Goal: Task Accomplishment & Management: Use online tool/utility

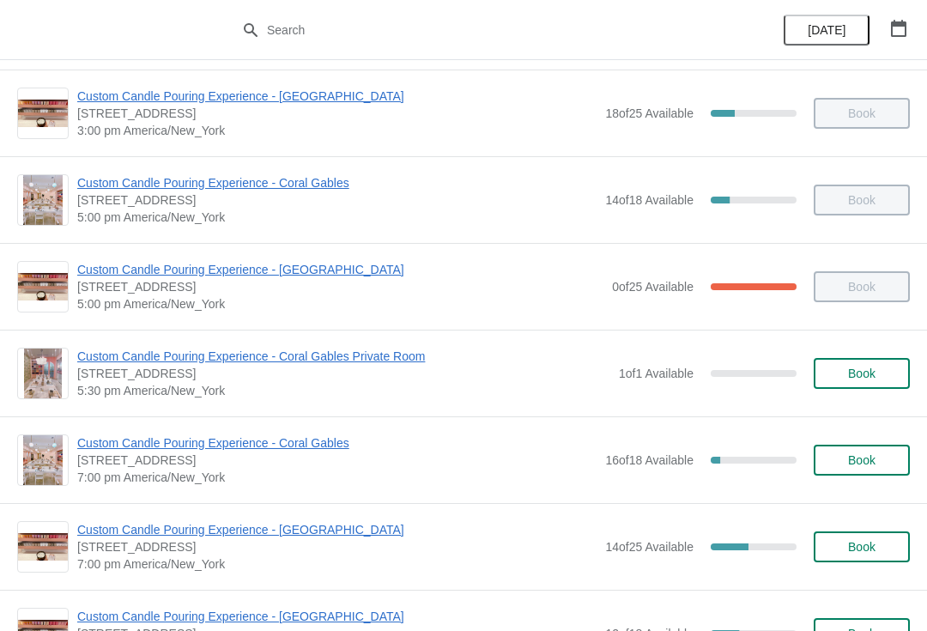
scroll to position [695, 0]
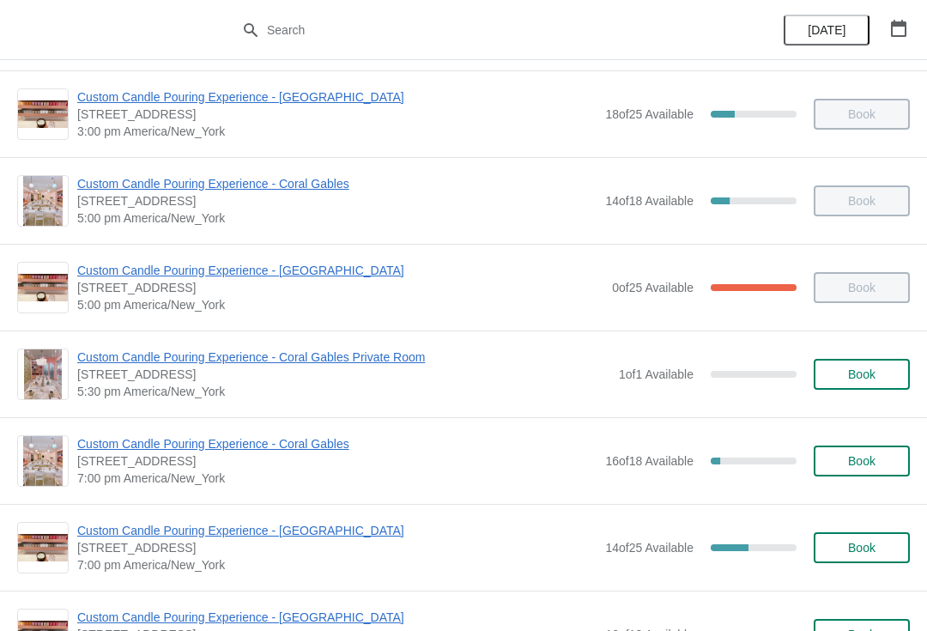
click at [118, 529] on span "Custom Candle Pouring Experience - [GEOGRAPHIC_DATA]" at bounding box center [337, 530] width 520 height 17
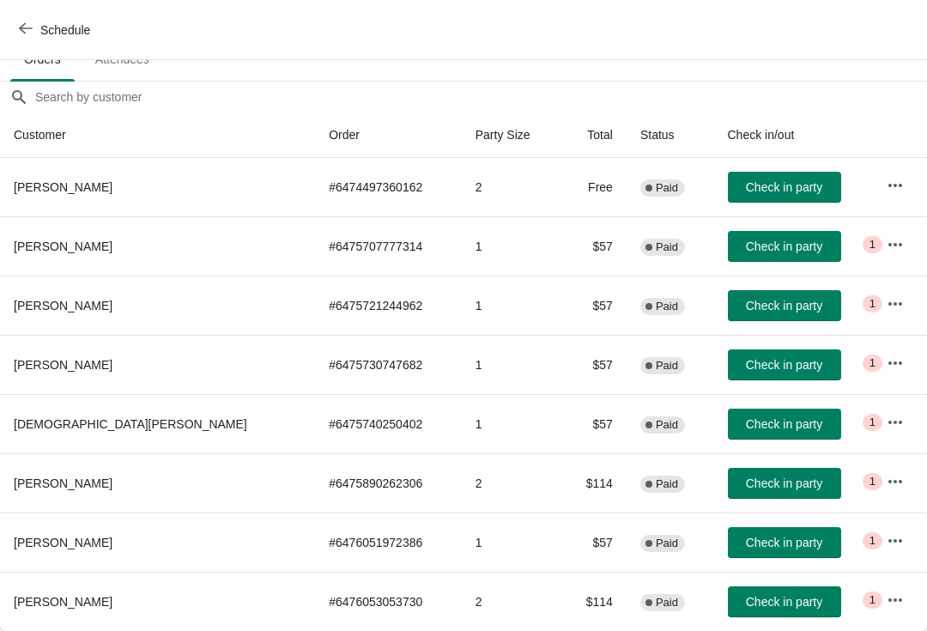
scroll to position [127, 0]
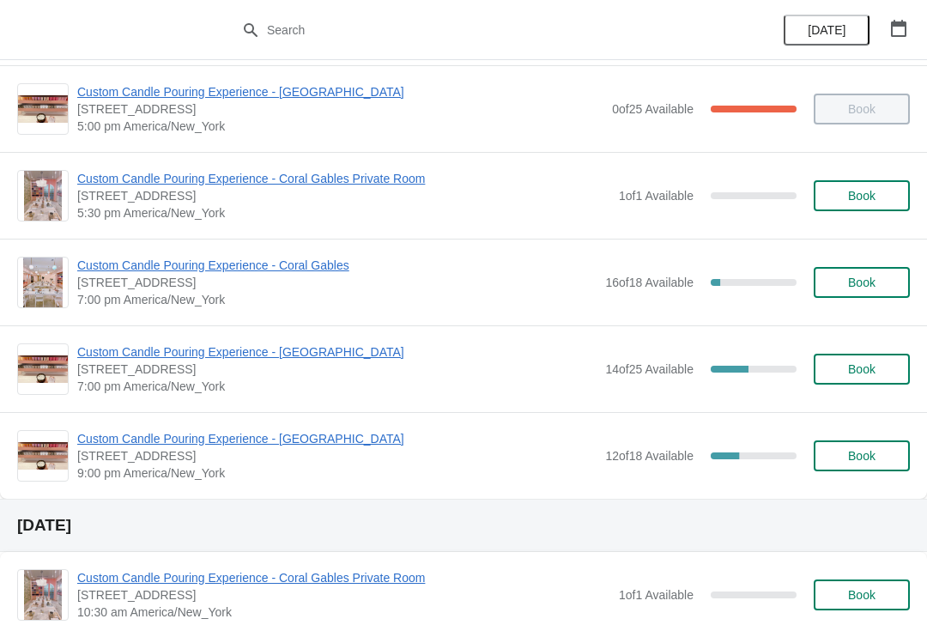
scroll to position [872, 0]
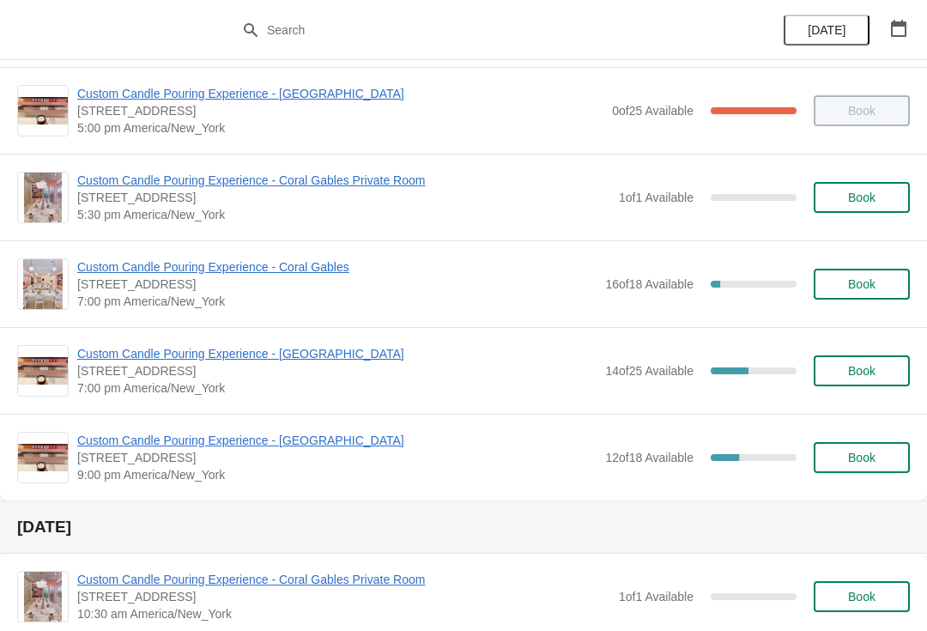
click at [296, 355] on span "Custom Candle Pouring Experience - [GEOGRAPHIC_DATA]" at bounding box center [337, 353] width 520 height 17
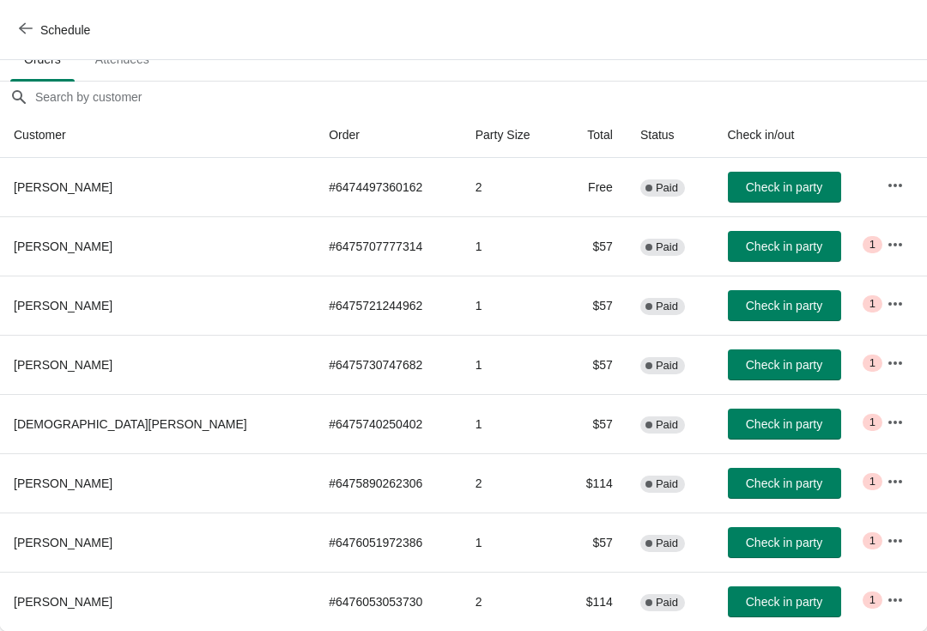
scroll to position [127, 0]
click at [756, 192] on span "Check in party" at bounding box center [784, 187] width 76 height 14
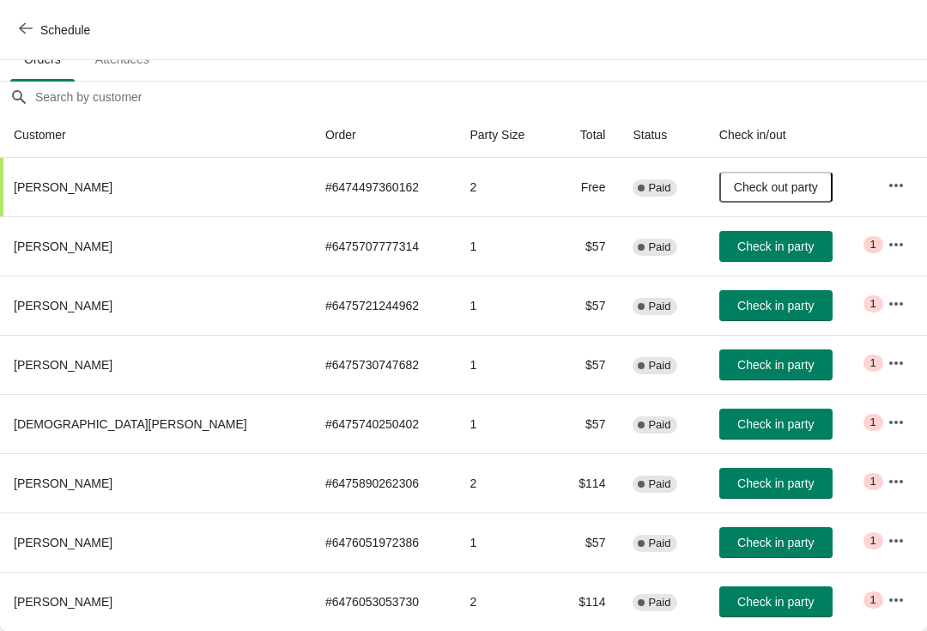
click at [38, 16] on button "Schedule" at bounding box center [56, 30] width 95 height 31
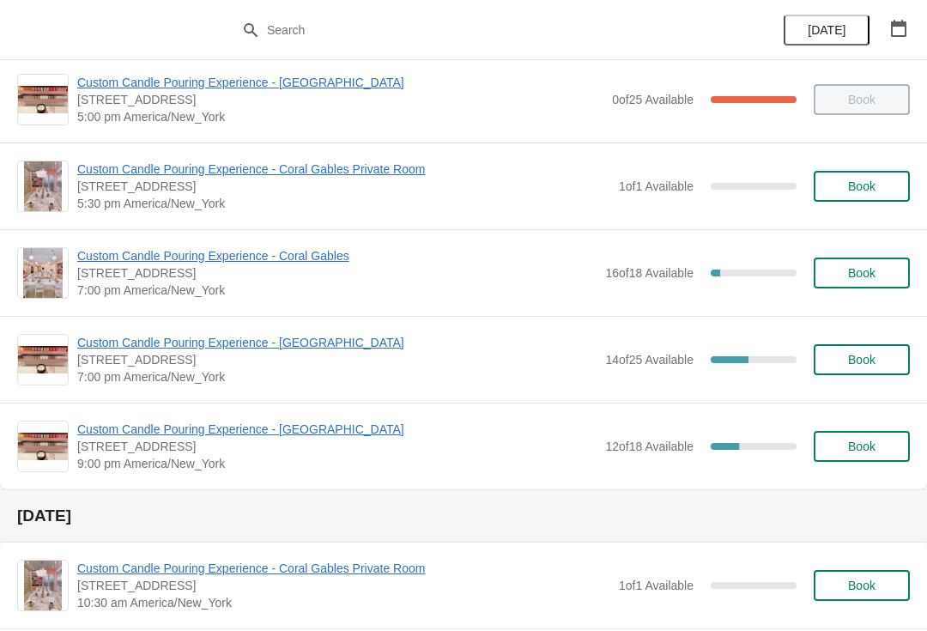
scroll to position [881, 0]
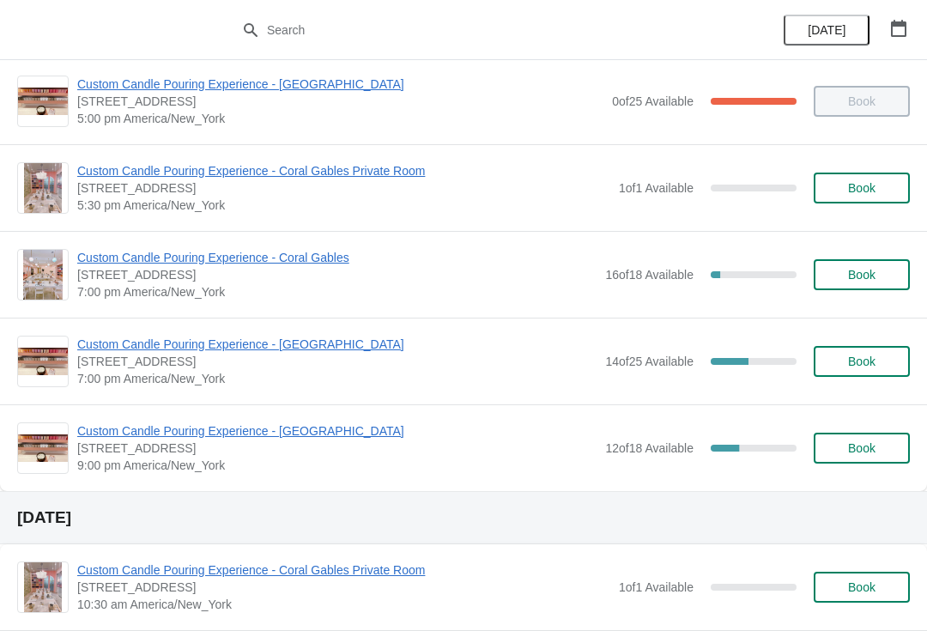
click at [302, 340] on span "Custom Candle Pouring Experience - [GEOGRAPHIC_DATA]" at bounding box center [337, 344] width 520 height 17
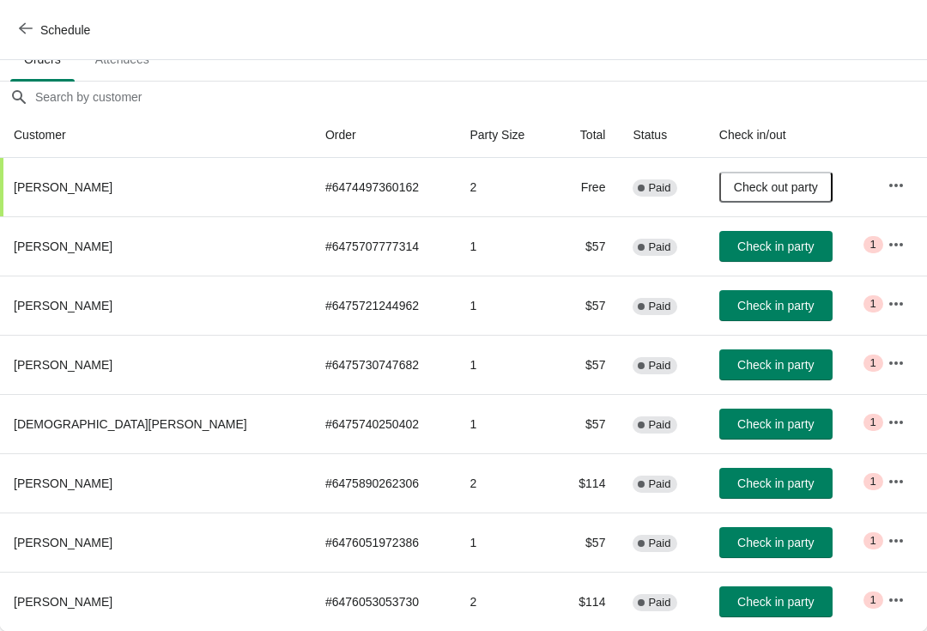
scroll to position [127, 0]
click at [738, 488] on span "Check in party" at bounding box center [776, 484] width 76 height 14
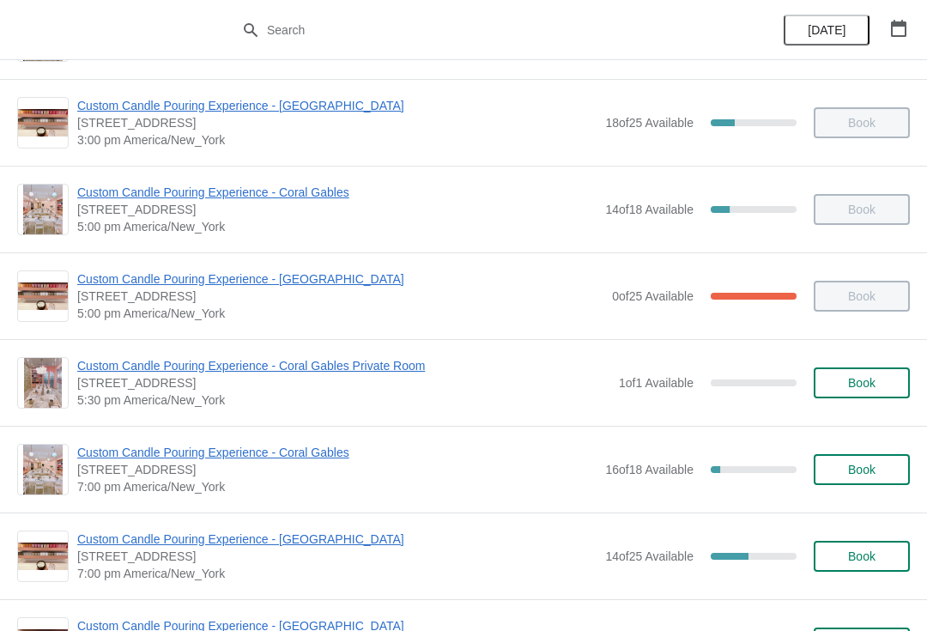
scroll to position [694, 0]
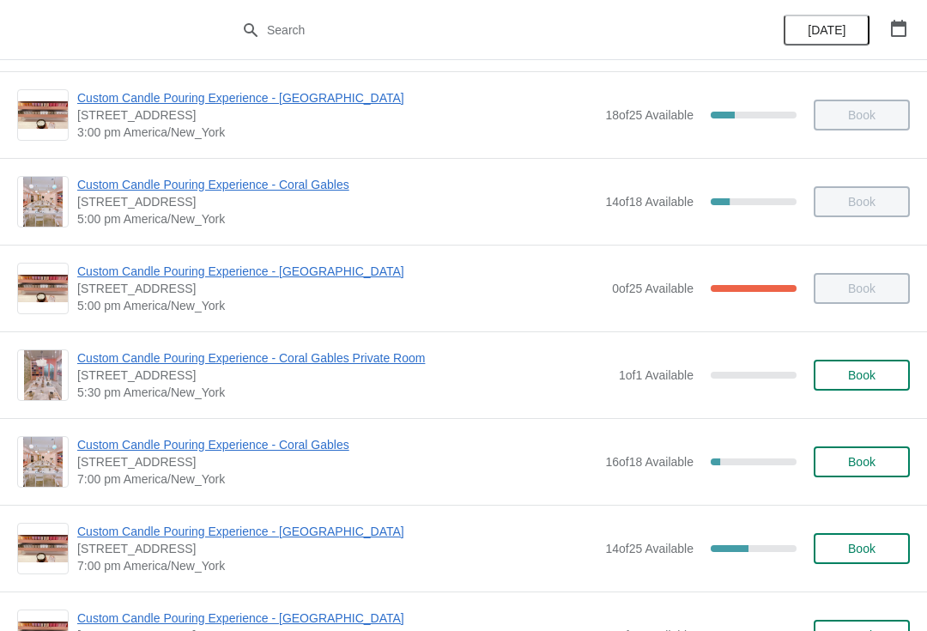
click at [295, 519] on div "Custom Candle Pouring Experience - Fort Lauderdale 914 East Las Olas Boulevard,…" at bounding box center [463, 548] width 927 height 87
click at [303, 533] on span "Custom Candle Pouring Experience - [GEOGRAPHIC_DATA]" at bounding box center [337, 531] width 520 height 17
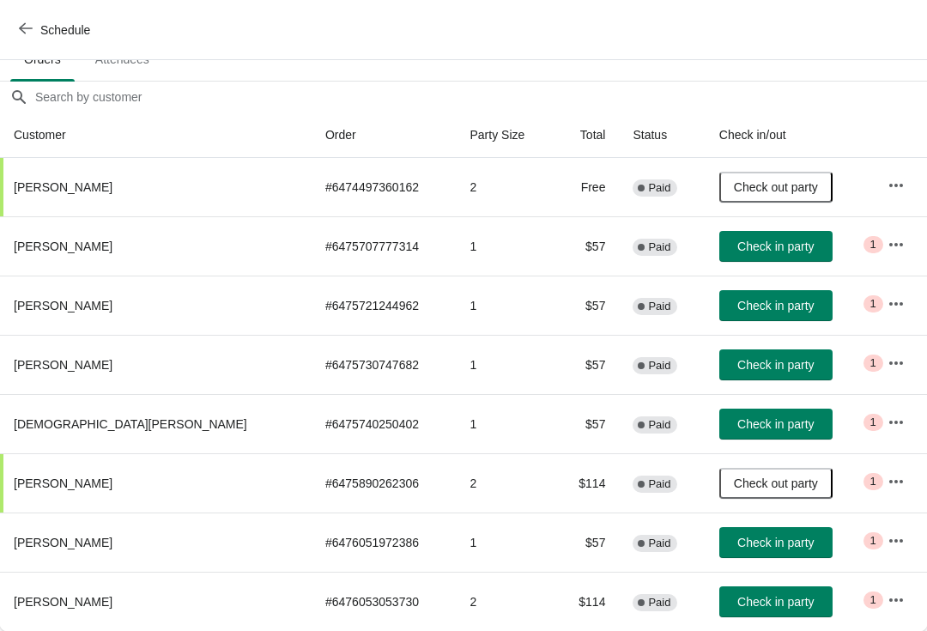
scroll to position [127, 0]
click at [738, 600] on span "Check in party" at bounding box center [776, 602] width 76 height 14
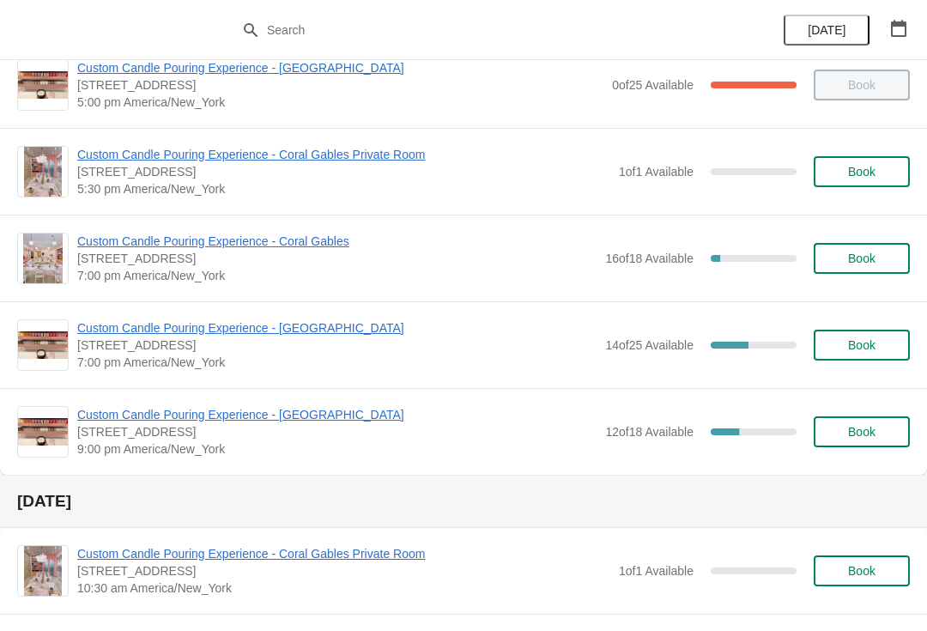
scroll to position [896, 0]
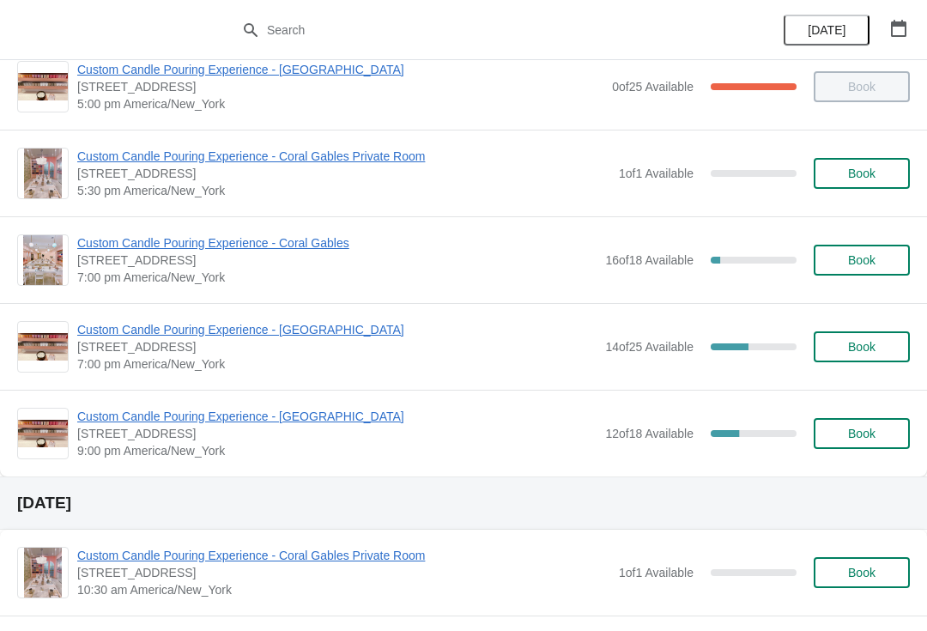
click at [301, 336] on span "Custom Candle Pouring Experience - [GEOGRAPHIC_DATA]" at bounding box center [337, 329] width 520 height 17
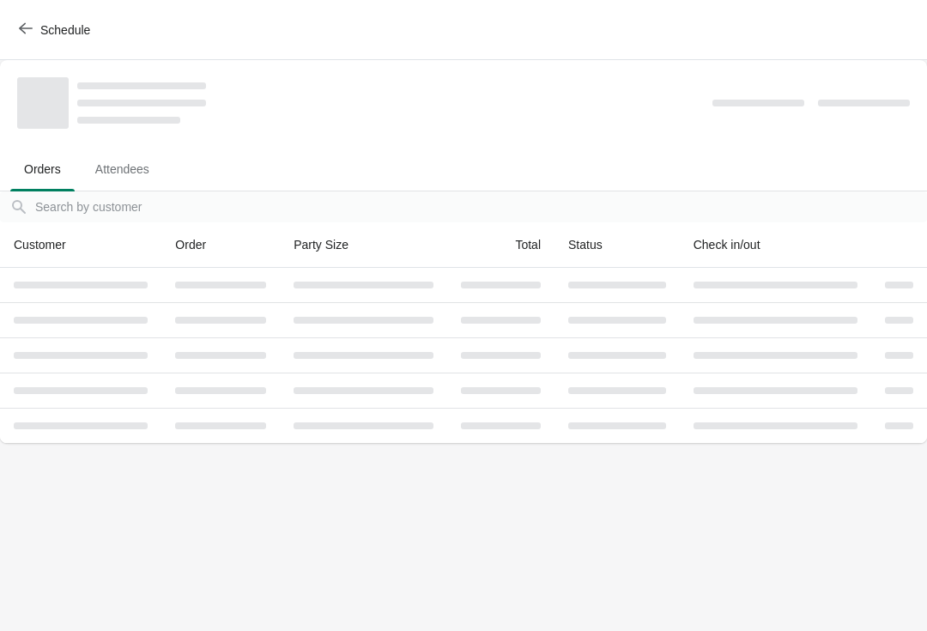
scroll to position [0, 0]
click at [33, 24] on span "Schedule" at bounding box center [56, 29] width 68 height 16
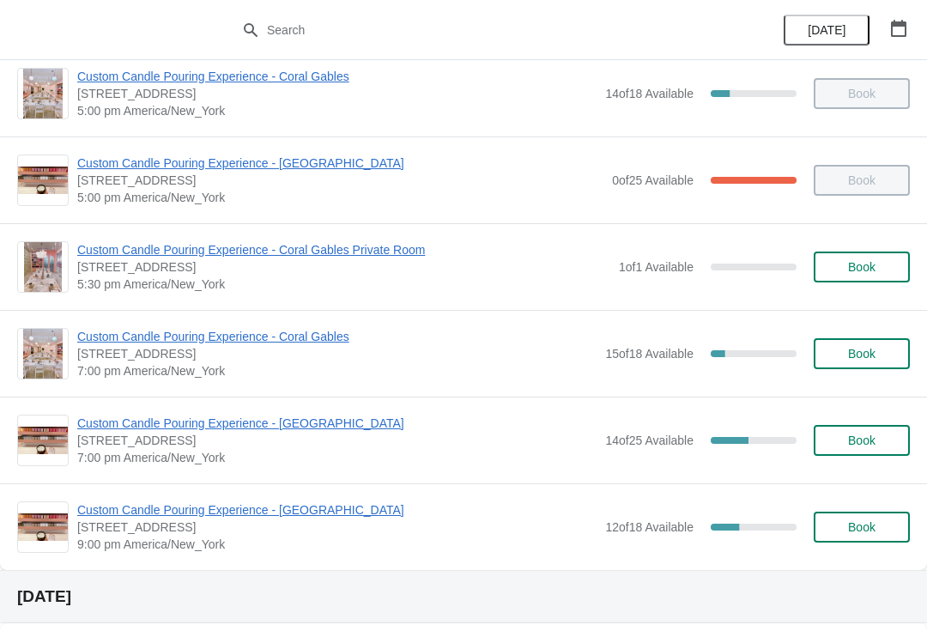
scroll to position [813, 0]
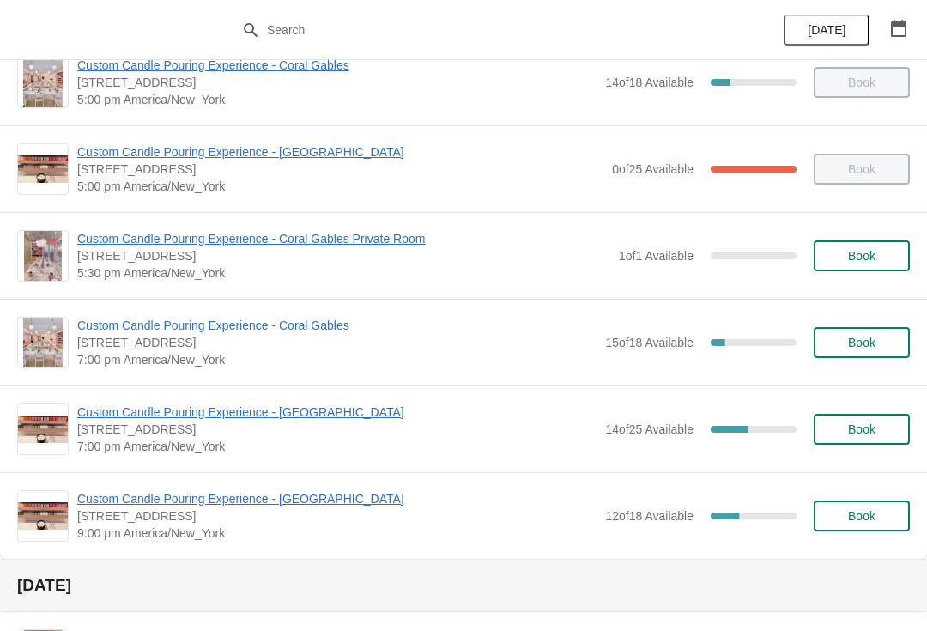
click at [331, 429] on span "[STREET_ADDRESS]" at bounding box center [337, 429] width 520 height 17
click at [337, 418] on span "Custom Candle Pouring Experience - [GEOGRAPHIC_DATA]" at bounding box center [337, 412] width 520 height 17
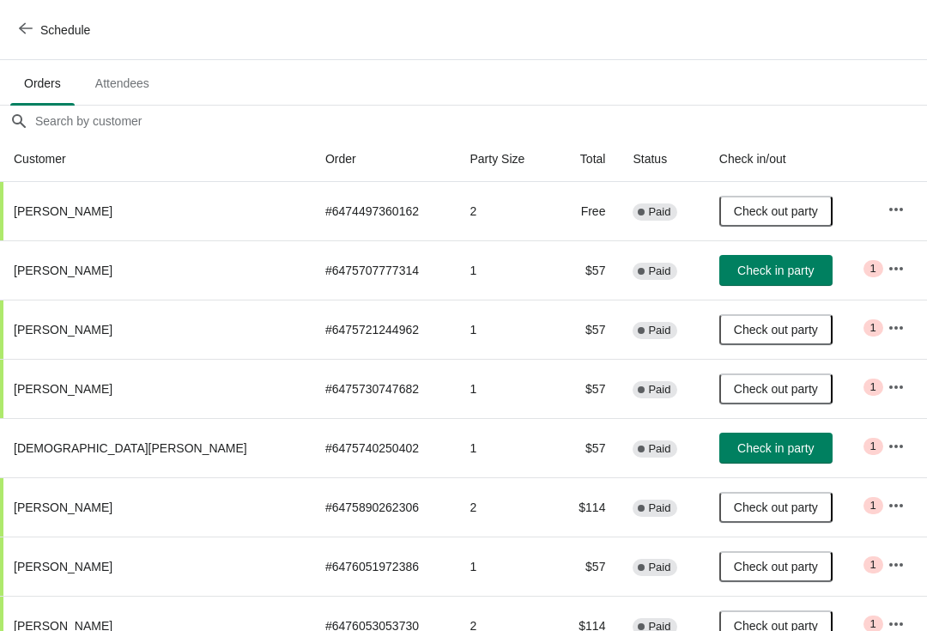
scroll to position [105, 0]
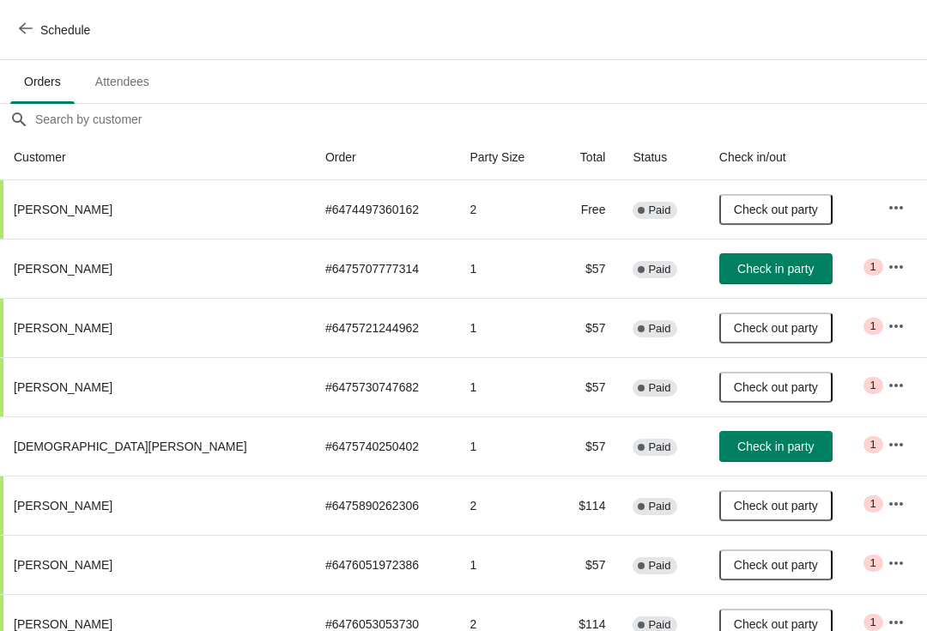
click at [744, 274] on span "Check in party" at bounding box center [776, 269] width 76 height 14
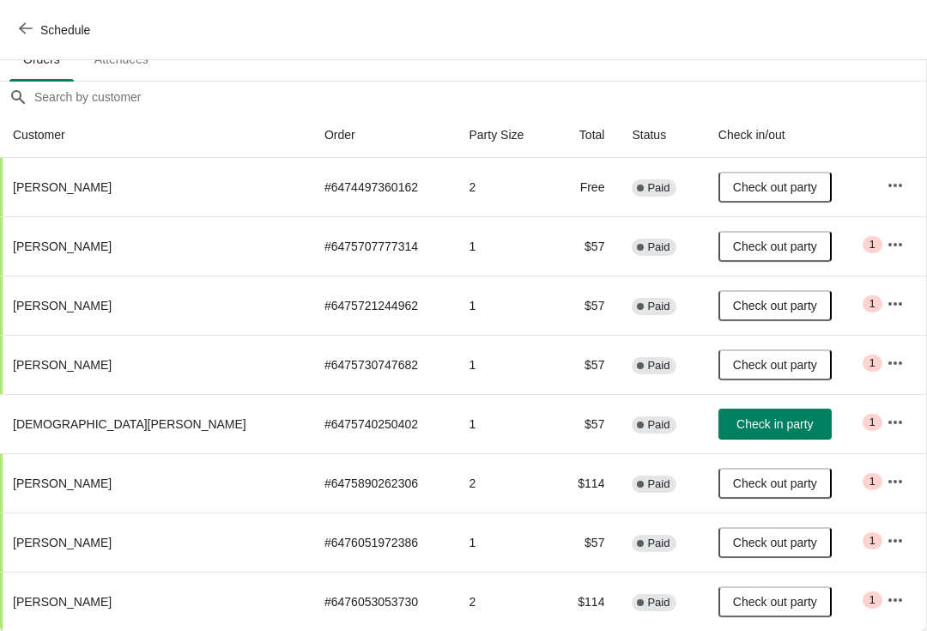
scroll to position [127, 1]
click at [737, 431] on span "Check in party" at bounding box center [775, 424] width 76 height 14
